Goal: Task Accomplishment & Management: Use online tool/utility

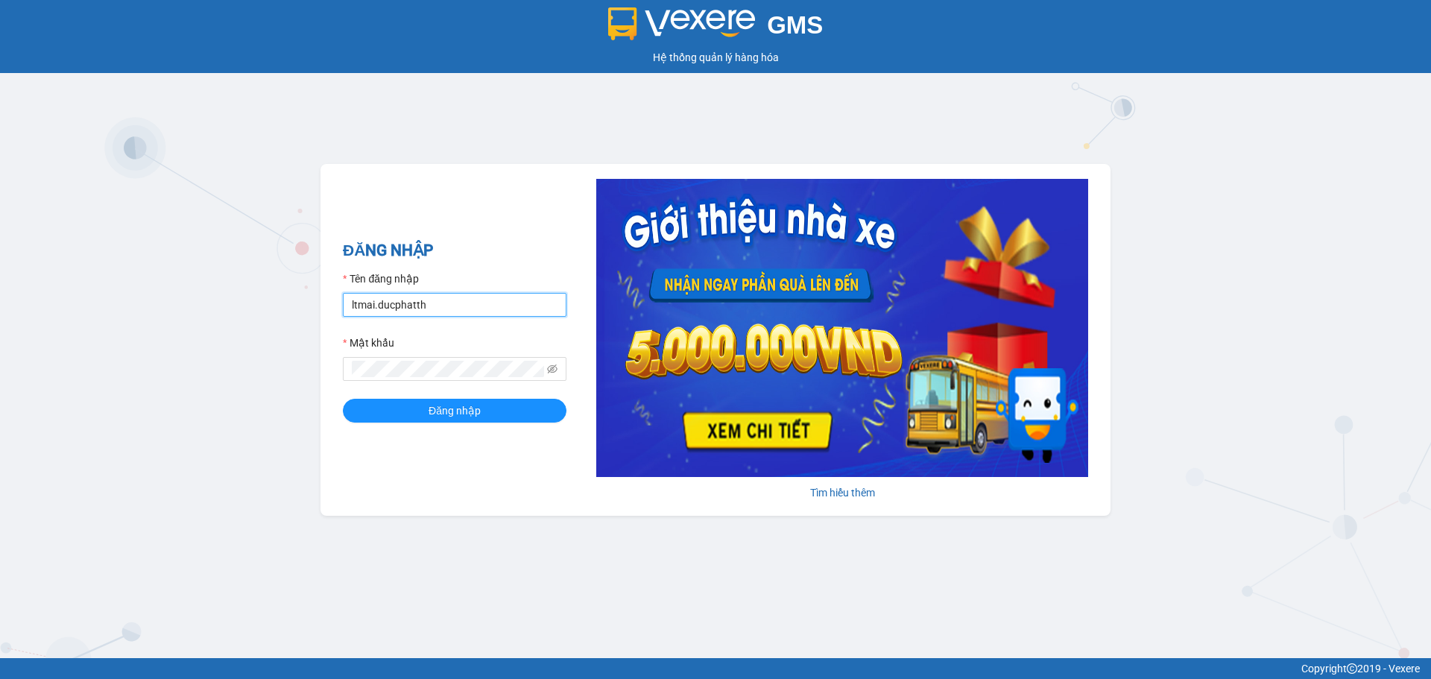
click at [488, 301] on input "ltmai.ducphatth" at bounding box center [455, 305] width 224 height 24
type input "l"
type input "lephuong.ducphatth"
click at [449, 410] on span "Đăng nhập" at bounding box center [455, 410] width 52 height 16
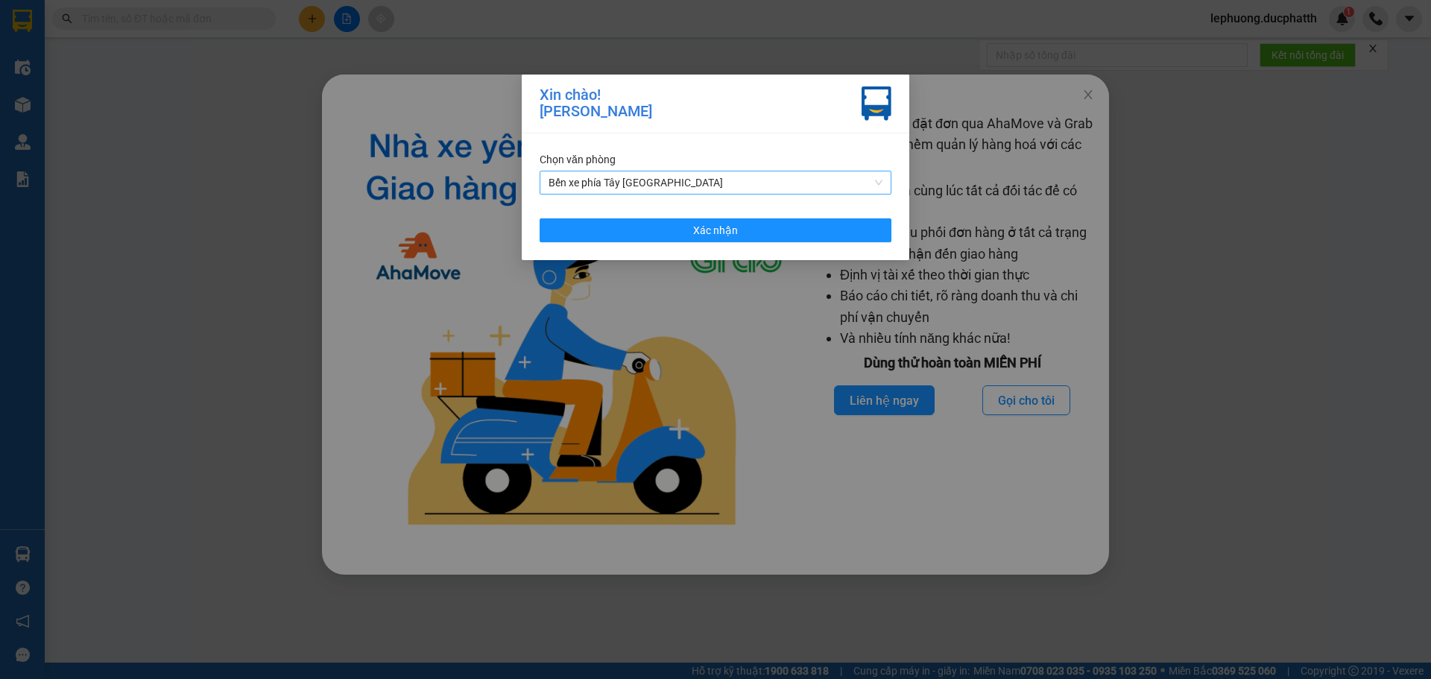
click at [633, 175] on span "Bến xe phía Tây [GEOGRAPHIC_DATA]" at bounding box center [715, 182] width 334 height 22
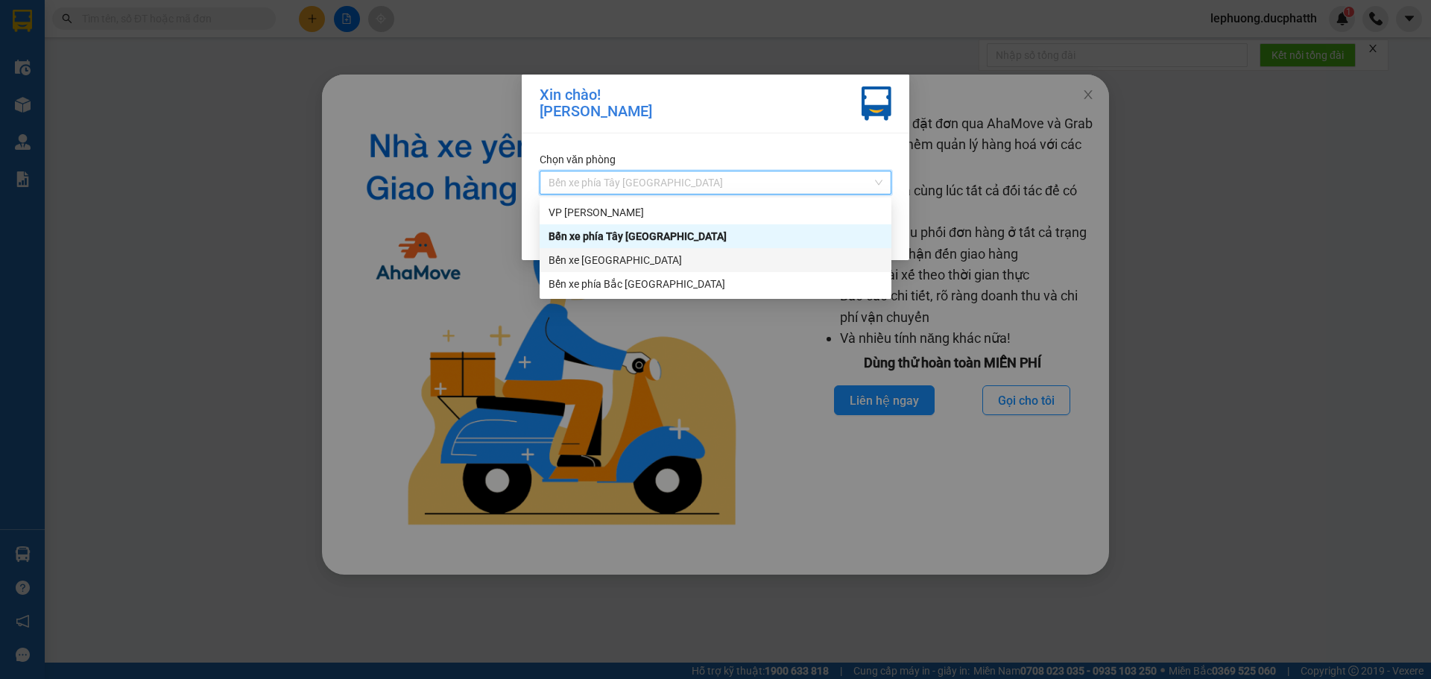
click at [590, 261] on div "Bến xe [GEOGRAPHIC_DATA]" at bounding box center [715, 260] width 334 height 16
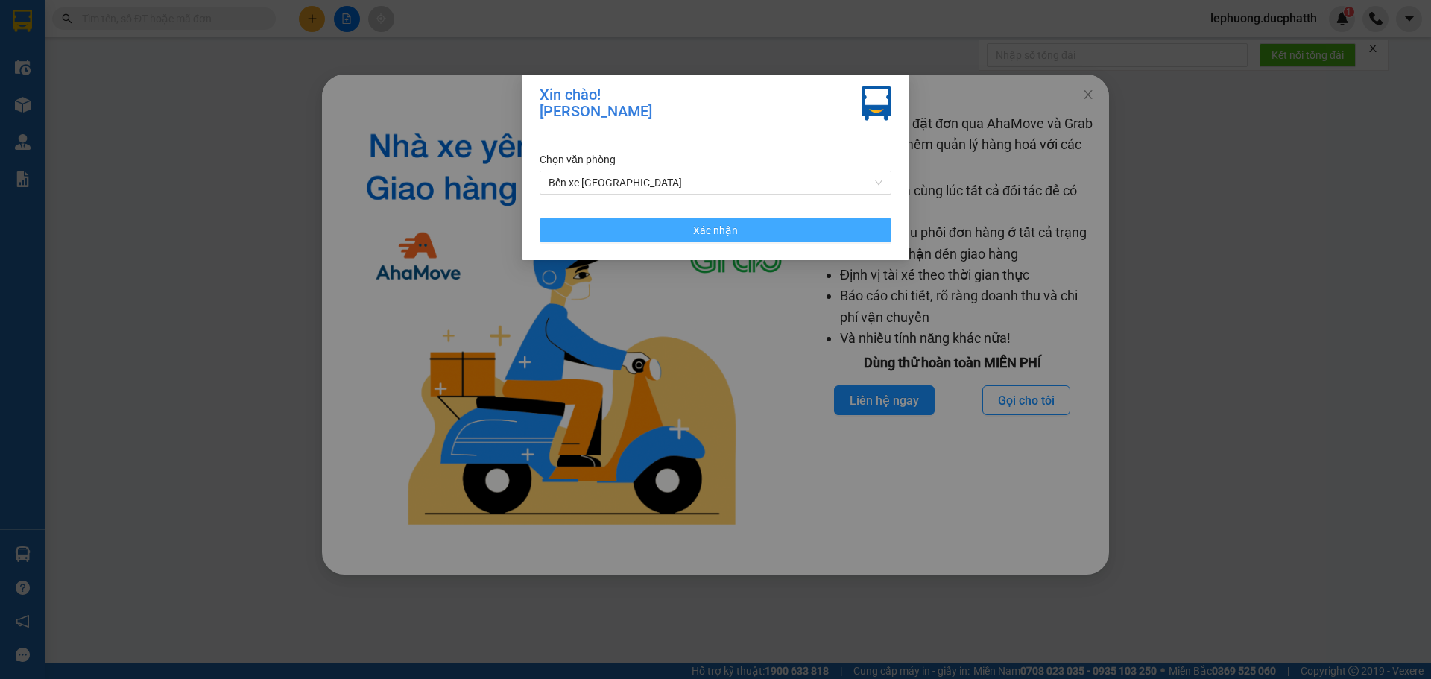
click at [605, 229] on button "Xác nhận" at bounding box center [716, 230] width 352 height 24
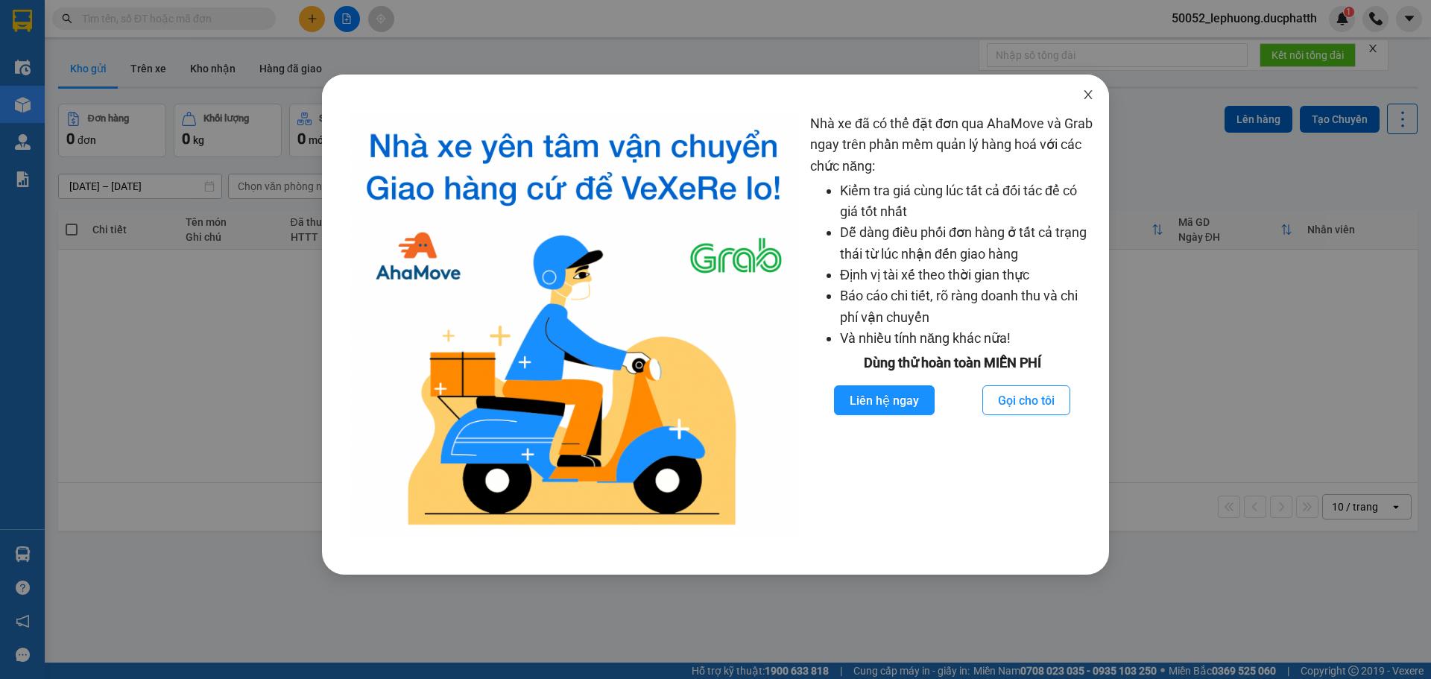
click at [1090, 95] on icon "close" at bounding box center [1088, 95] width 12 height 12
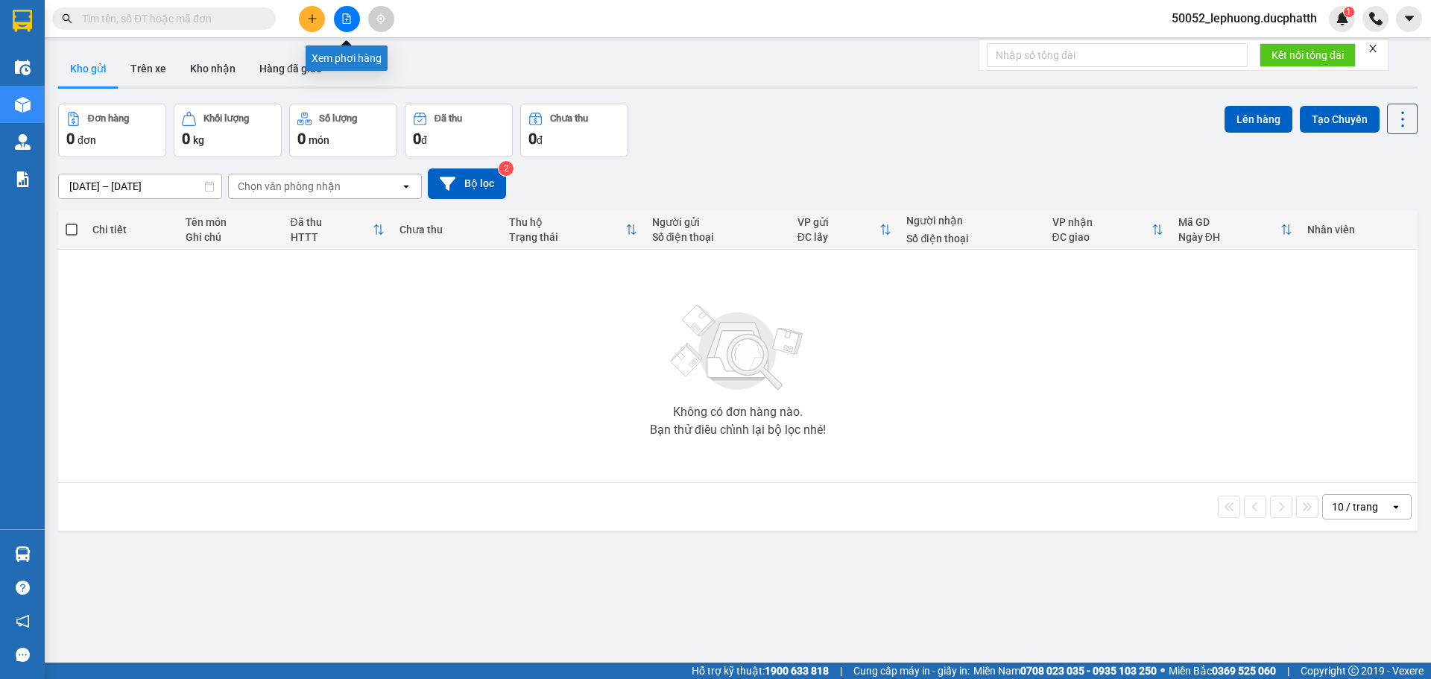
click at [358, 19] on button at bounding box center [347, 19] width 26 height 26
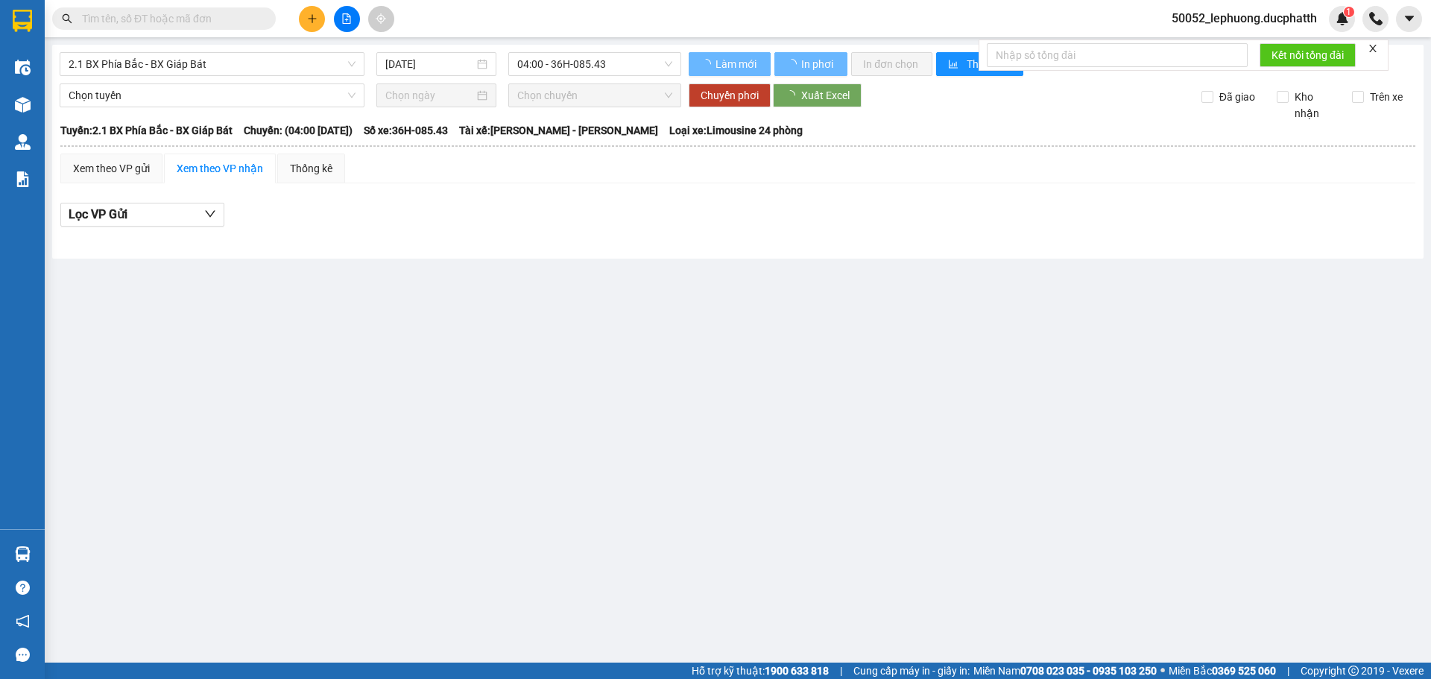
type input "[DATE]"
click at [224, 60] on span "2.1 BX Phía Bắc - BX Giáp Bát" at bounding box center [212, 64] width 287 height 22
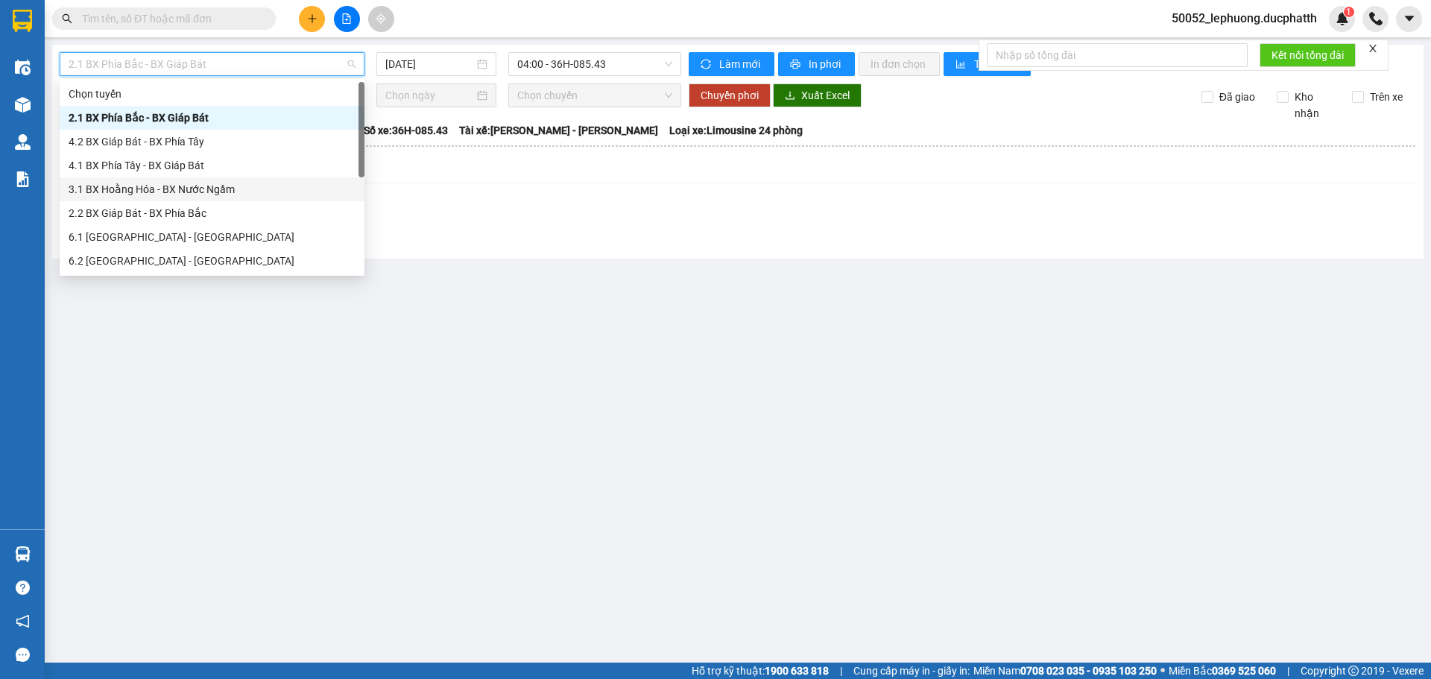
drag, startPoint x: 204, startPoint y: 193, endPoint x: 508, endPoint y: 79, distance: 324.0
click at [206, 192] on div "3.1 BX Hoằng Hóa - BX Nước Ngầm" at bounding box center [212, 189] width 287 height 16
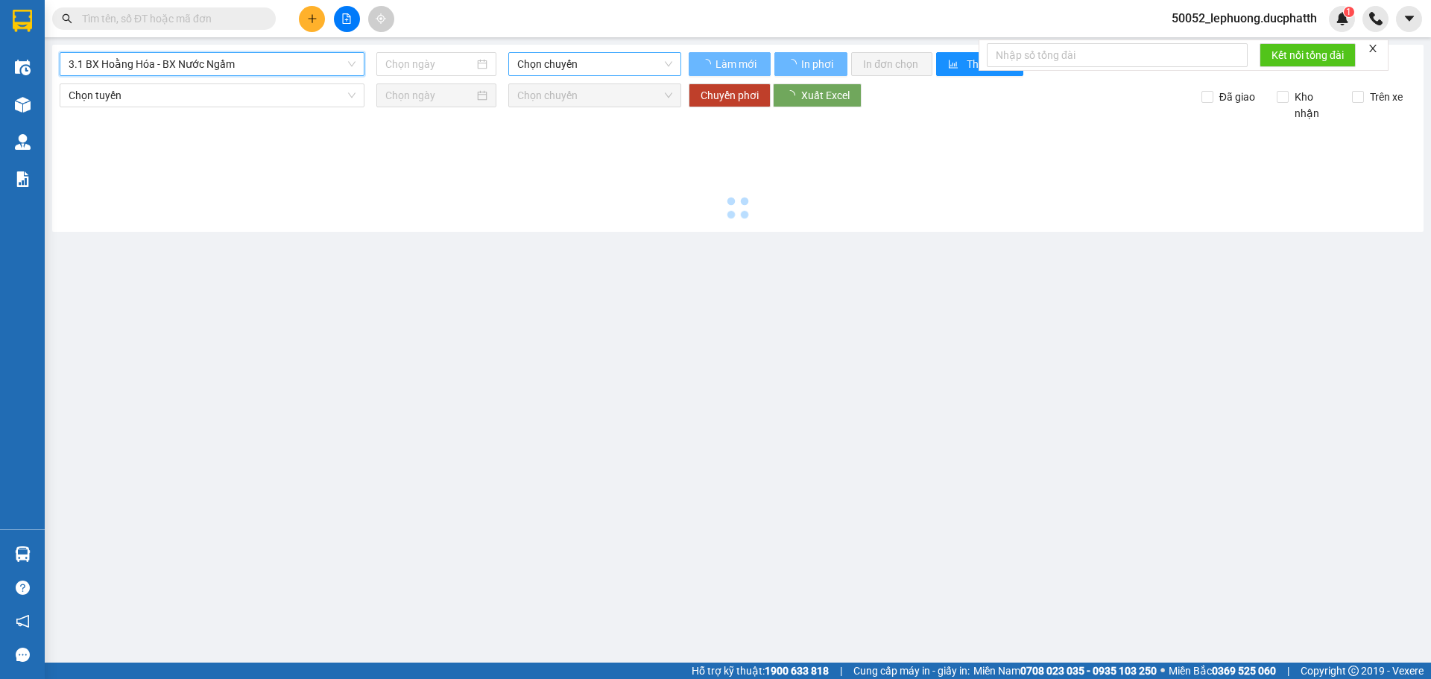
type input "[DATE]"
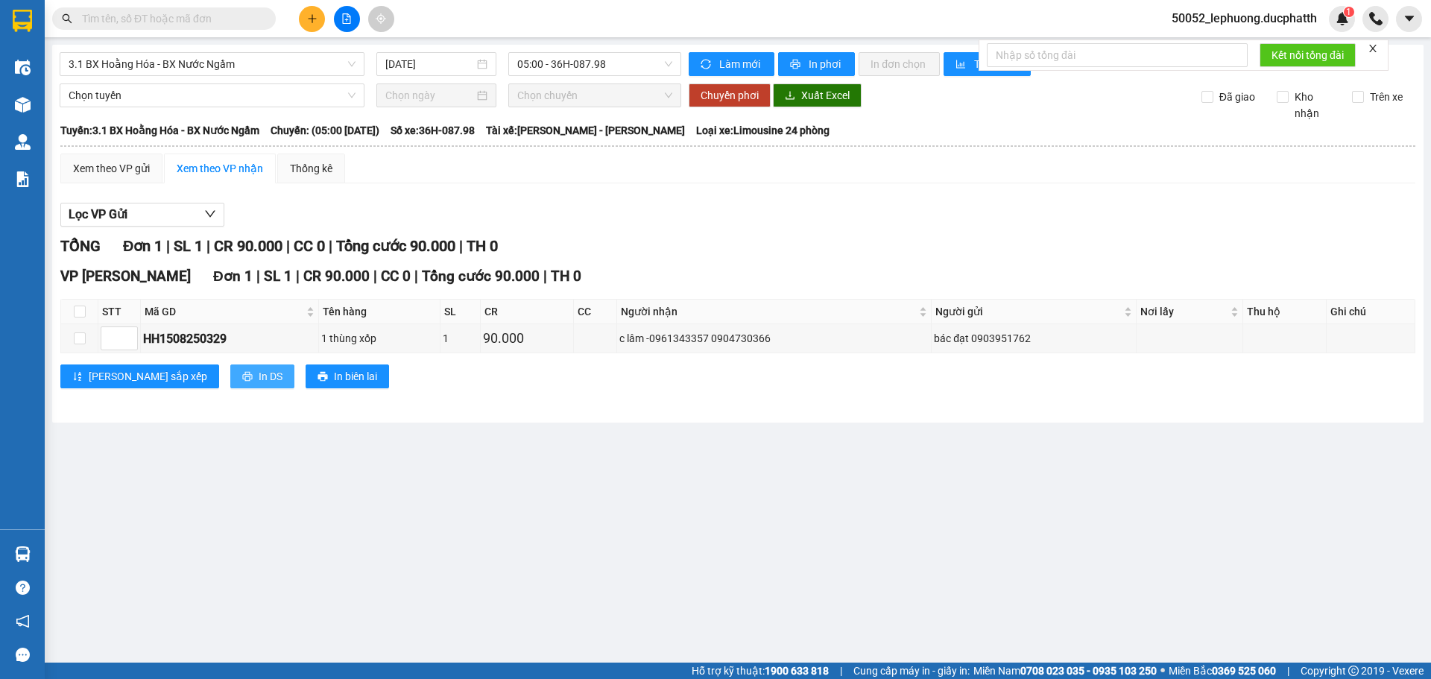
click at [259, 379] on span "In DS" at bounding box center [271, 376] width 24 height 16
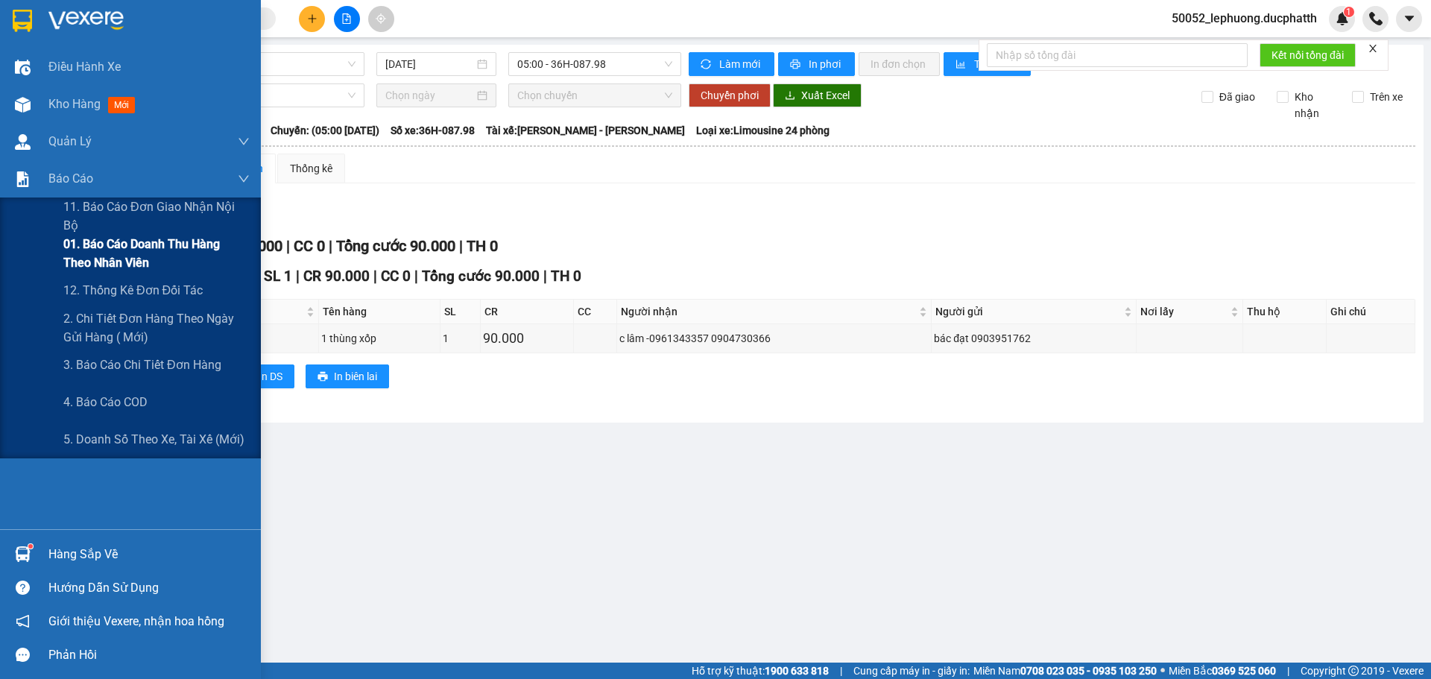
click at [116, 251] on span "01. Báo cáo doanh thu hàng theo nhân viên" at bounding box center [156, 253] width 186 height 37
